Goal: Information Seeking & Learning: Check status

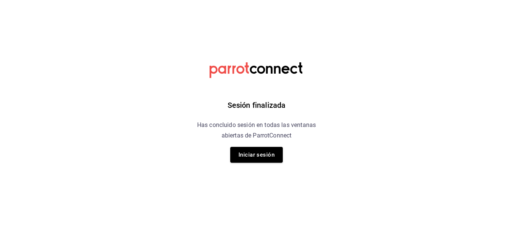
click at [5, 0] on html "Sesión finalizada Has concluido sesión en todas las ventanas abiertas de Parrot…" at bounding box center [256, 0] width 513 height 0
click at [268, 159] on button "Iniciar sesión" at bounding box center [256, 155] width 53 height 16
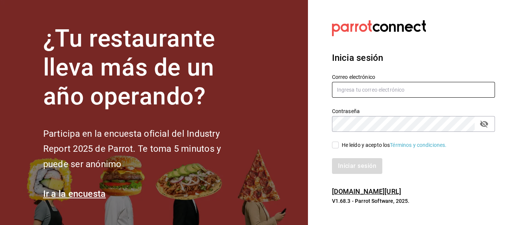
type input "[PERSON_NAME][EMAIL_ADDRESS][PERSON_NAME][DOMAIN_NAME]"
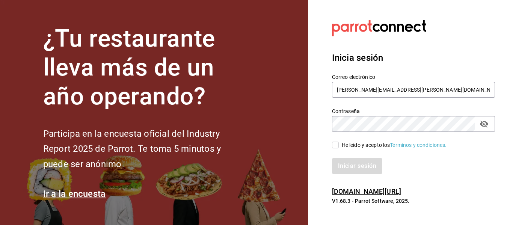
click at [337, 147] on input "He leído y acepto los Términos y condiciones." at bounding box center [335, 144] width 7 height 7
checkbox input "true"
click at [349, 163] on button "Iniciar sesión" at bounding box center [357, 166] width 51 height 16
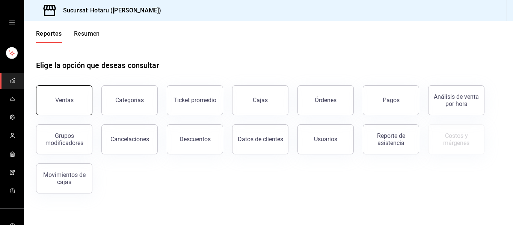
click at [54, 113] on button "Ventas" at bounding box center [64, 100] width 56 height 30
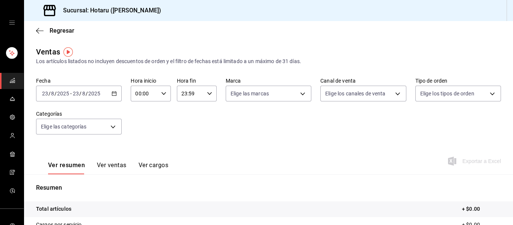
click at [113, 93] on \(Stroke\) "button" at bounding box center [114, 93] width 4 height 0
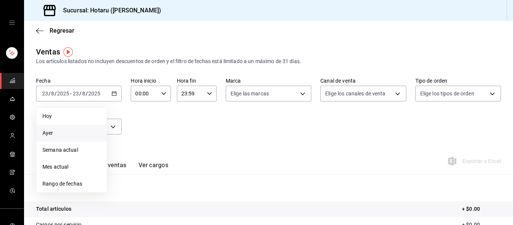
click at [53, 129] on span "Ayer" at bounding box center [71, 133] width 58 height 8
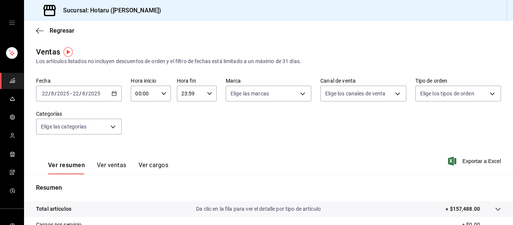
click at [106, 164] on button "Ver ventas" at bounding box center [112, 167] width 30 height 13
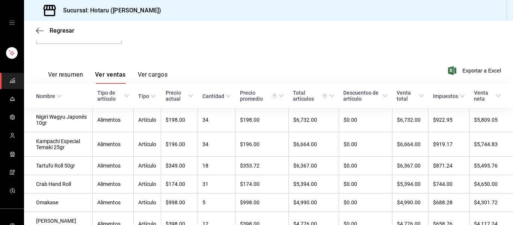
scroll to position [97, 0]
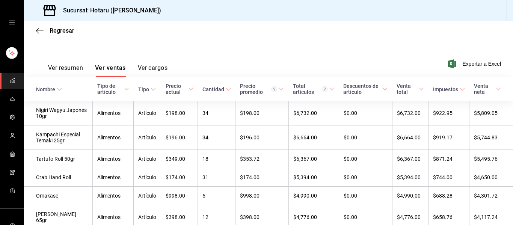
click at [156, 68] on button "Ver cargos" at bounding box center [153, 70] width 30 height 13
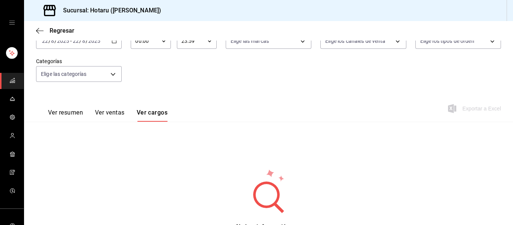
scroll to position [91, 0]
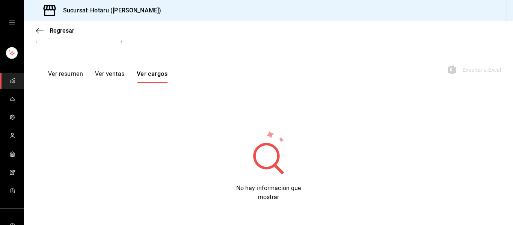
click at [115, 75] on button "Ver ventas" at bounding box center [110, 76] width 30 height 13
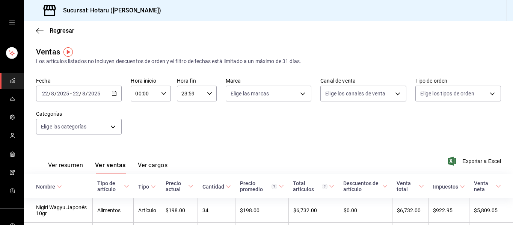
click at [58, 182] on th "Nombre" at bounding box center [58, 186] width 69 height 24
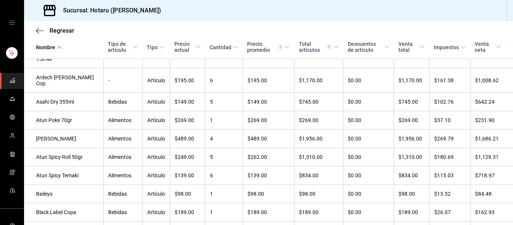
scroll to position [66, 0]
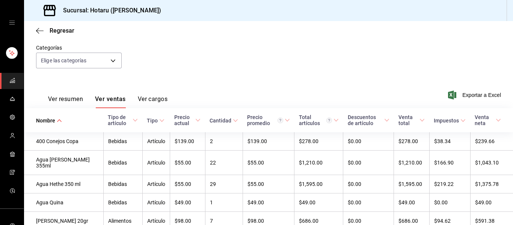
click at [72, 98] on button "Ver resumen" at bounding box center [65, 101] width 35 height 13
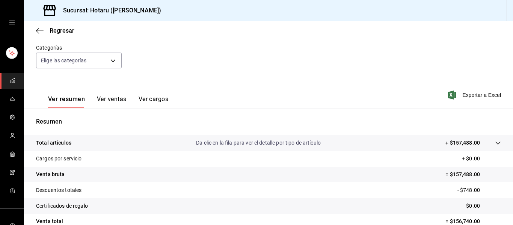
scroll to position [135, 0]
